Goal: Check status

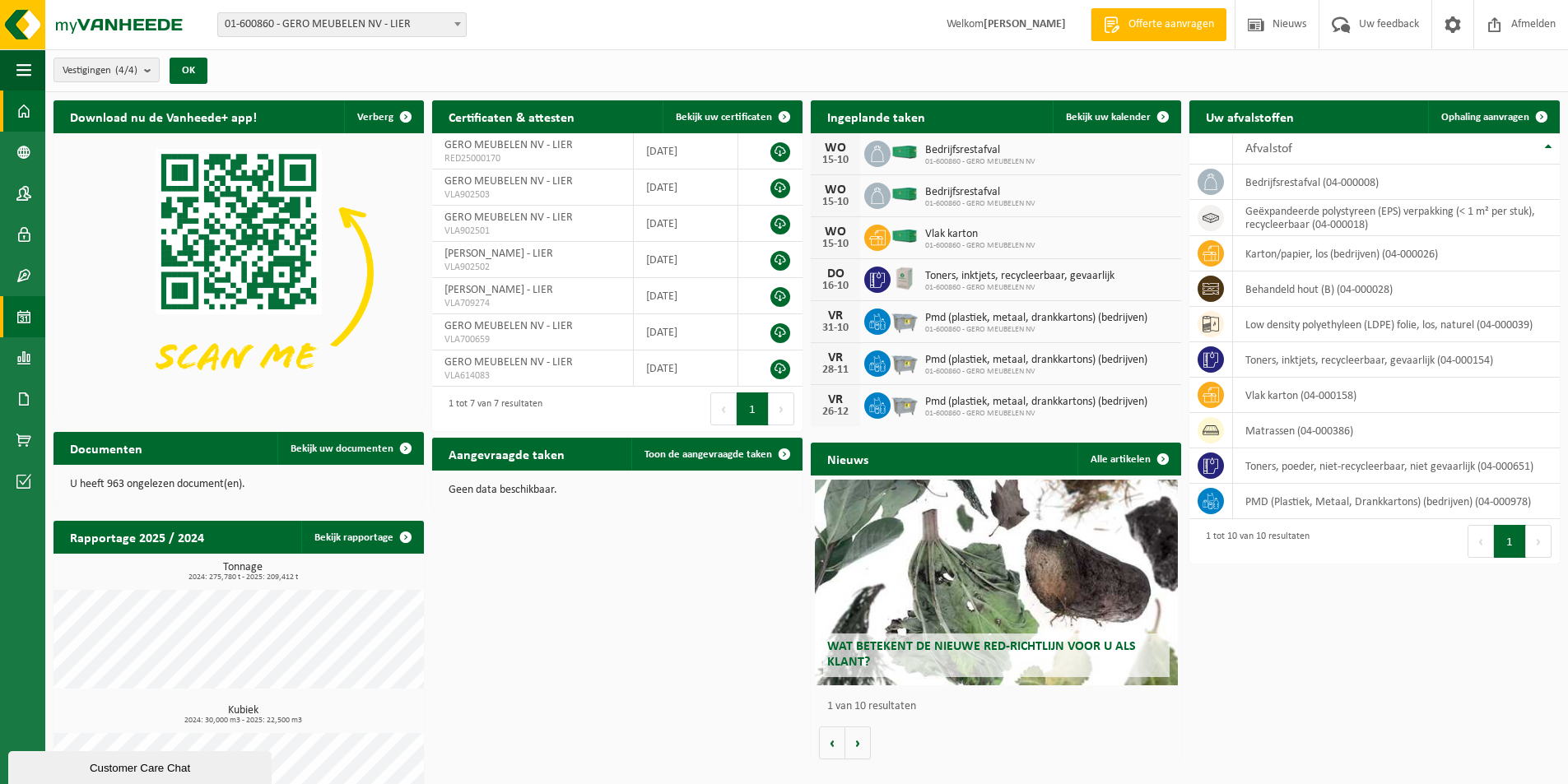
click at [25, 319] on span at bounding box center [23, 317] width 14 height 41
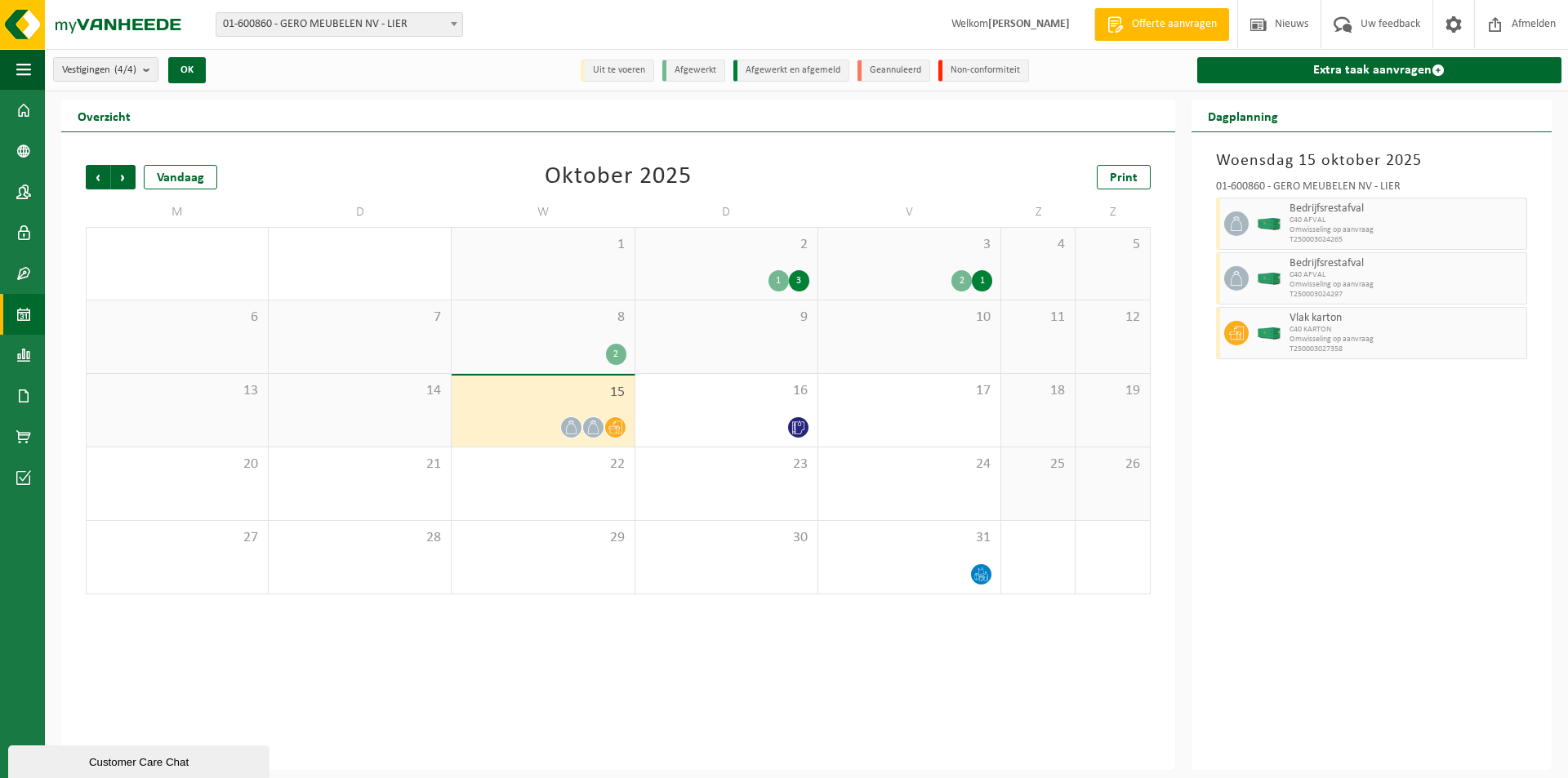
click at [508, 418] on div at bounding box center [542, 427] width 166 height 22
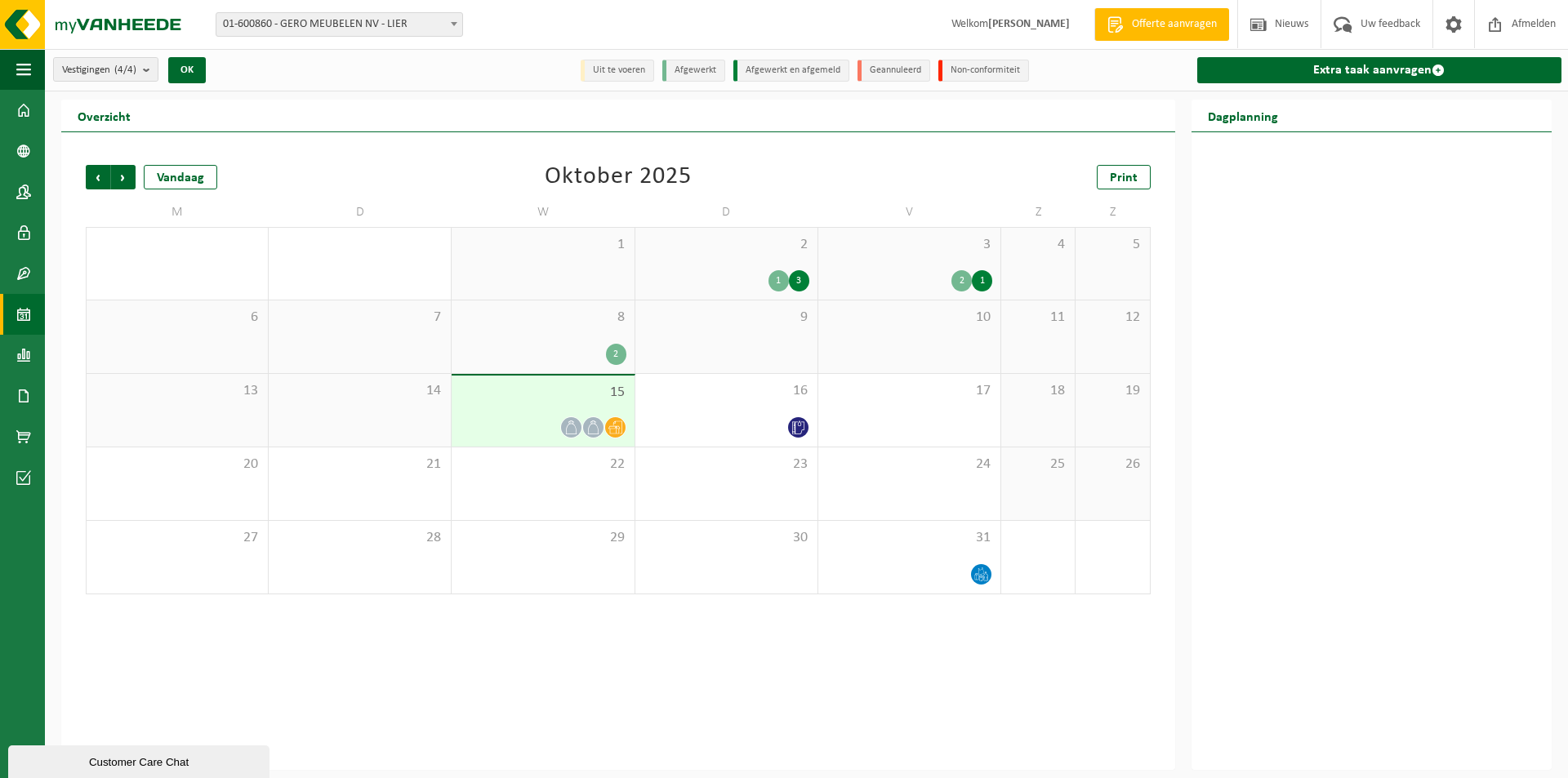
click at [546, 417] on div at bounding box center [542, 427] width 166 height 22
